Goal: Task Accomplishment & Management: Use online tool/utility

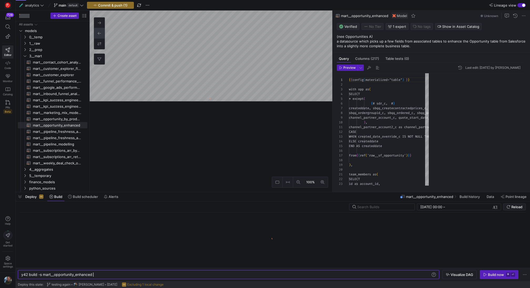
scroll to position [47, 0]
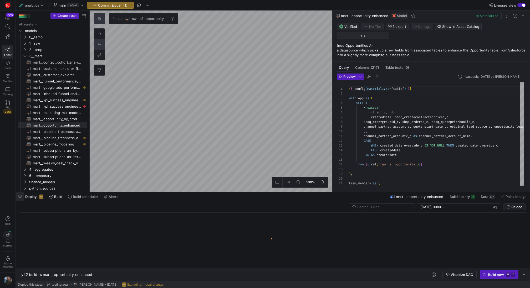
click at [21, 195] on span "button" at bounding box center [20, 196] width 8 height 9
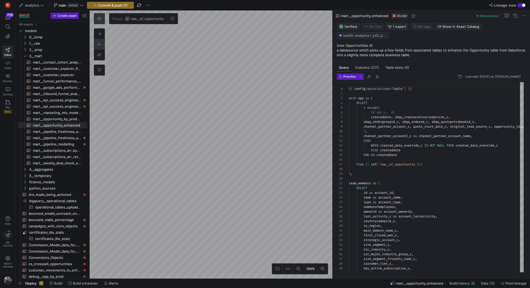
click at [524, 4] on div "button" at bounding box center [523, 5] width 3 height 3
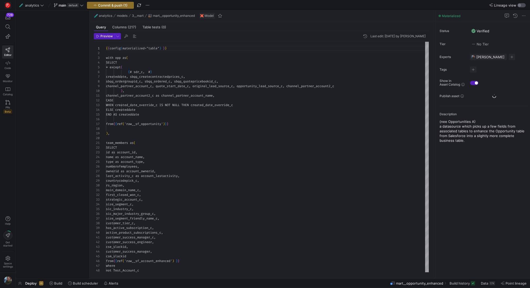
scroll to position [47, 0]
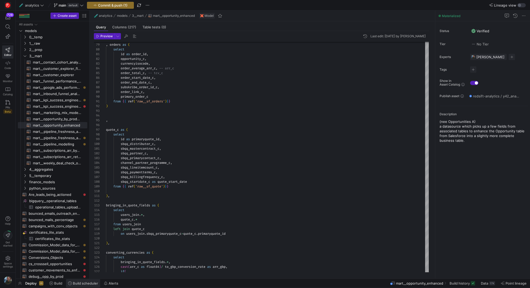
click at [89, 286] on span at bounding box center [83, 283] width 34 height 8
